Goal: Find specific page/section: Find specific page/section

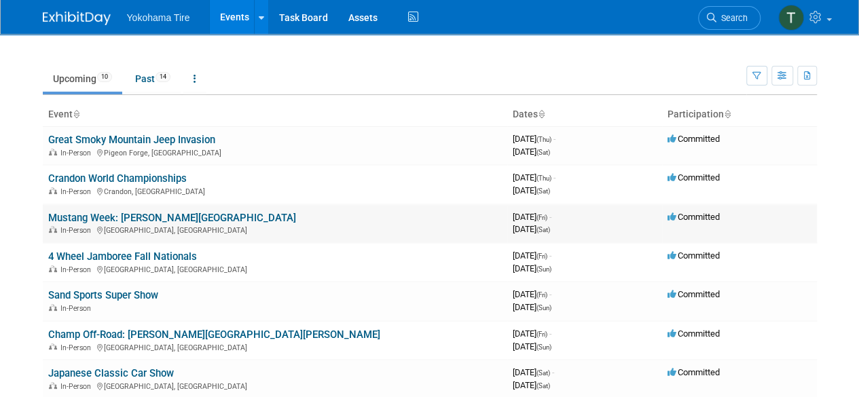
click at [172, 222] on link "Mustang Week: [PERSON_NAME][GEOGRAPHIC_DATA]" at bounding box center [172, 218] width 248 height 12
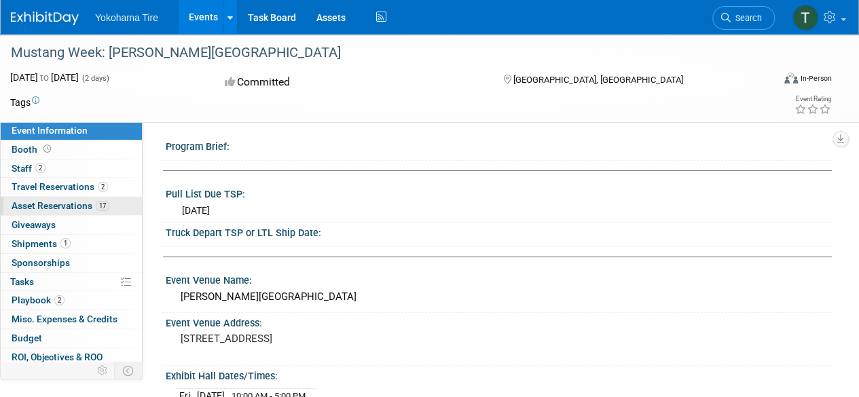
click at [73, 213] on link "17 Asset Reservations 17" at bounding box center [71, 206] width 141 height 18
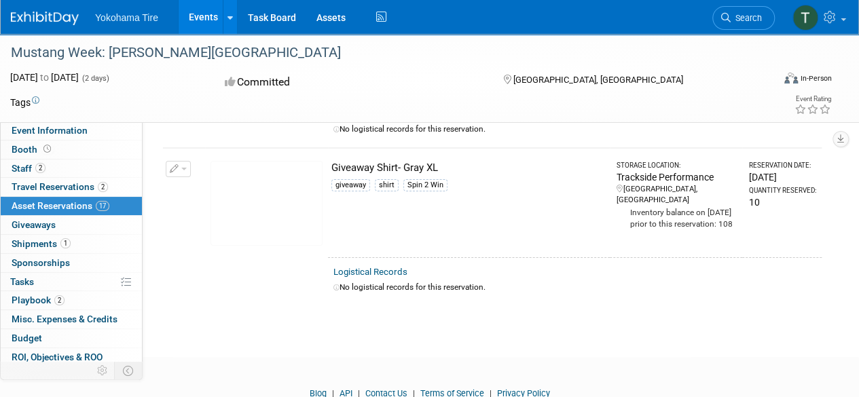
scroll to position [2618, 0]
